Goal: Complete application form: Complete application form

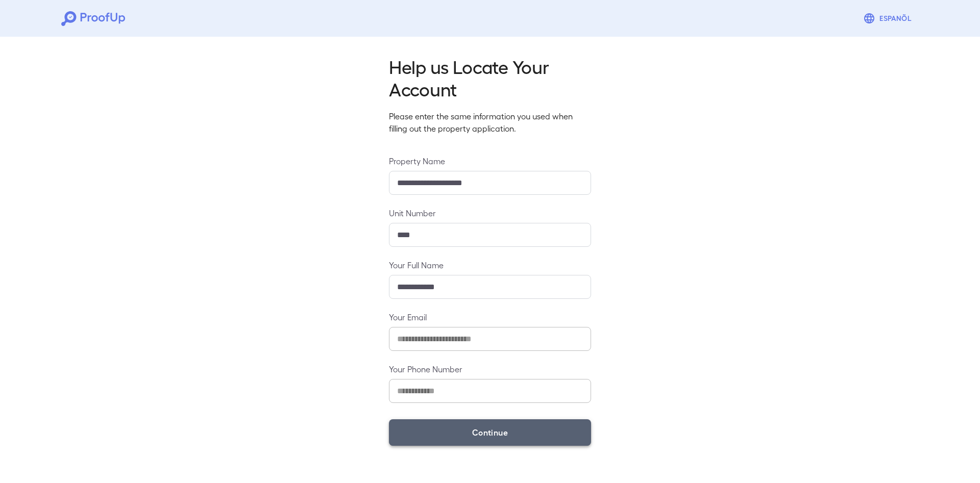
click at [487, 426] on button "Continue" at bounding box center [490, 433] width 202 height 27
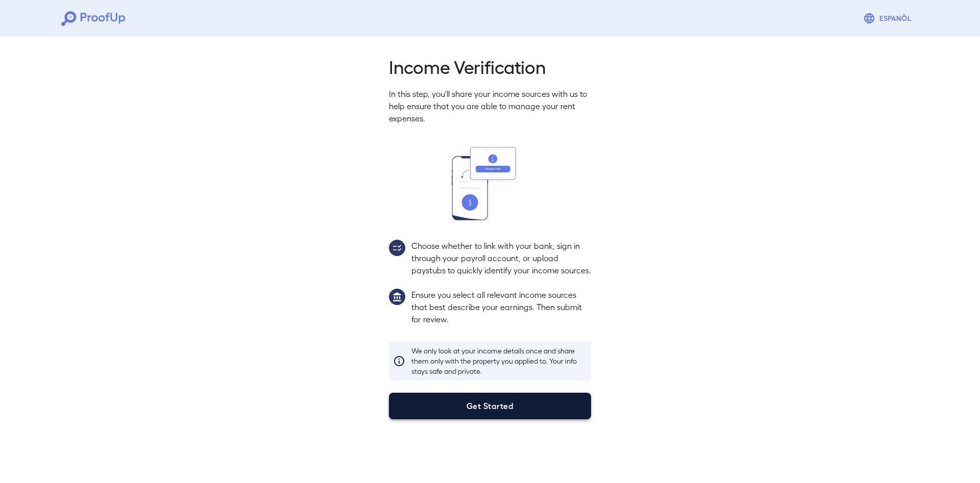
click at [505, 420] on button "Get Started" at bounding box center [490, 406] width 202 height 27
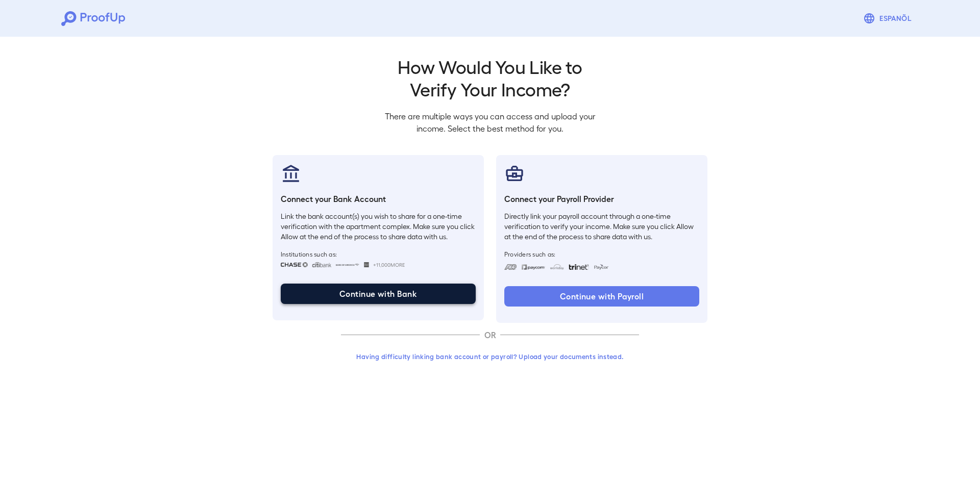
click at [422, 299] on button "Continue with Bank" at bounding box center [378, 294] width 195 height 20
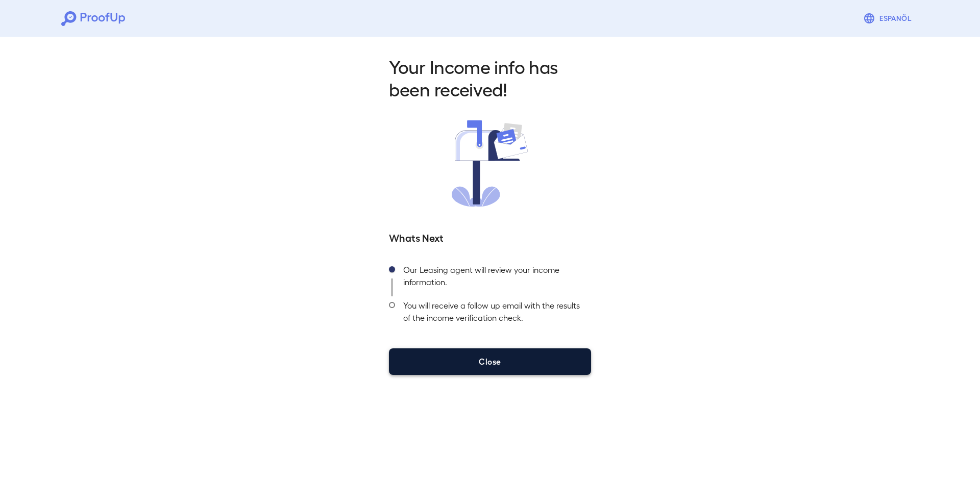
click at [491, 371] on button "Close" at bounding box center [490, 362] width 202 height 27
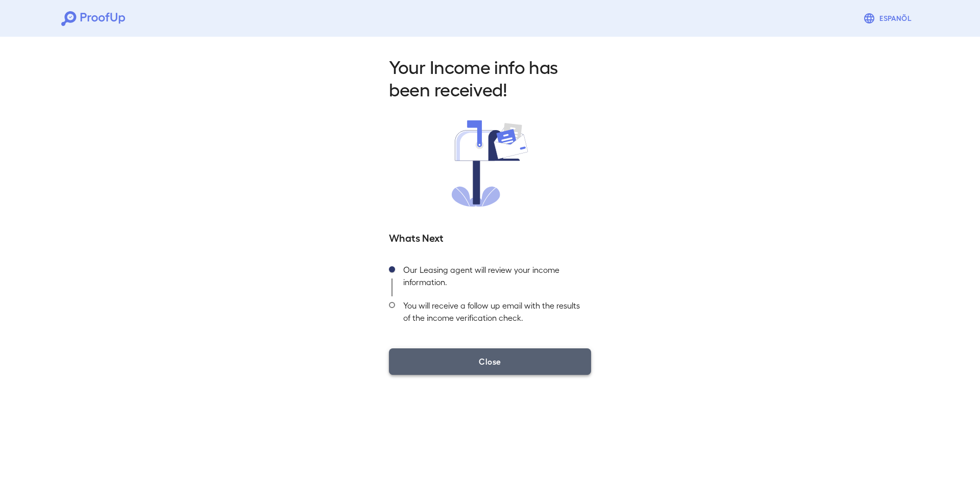
click at [505, 356] on button "Close" at bounding box center [490, 362] width 202 height 27
